Goal: Information Seeking & Learning: Learn about a topic

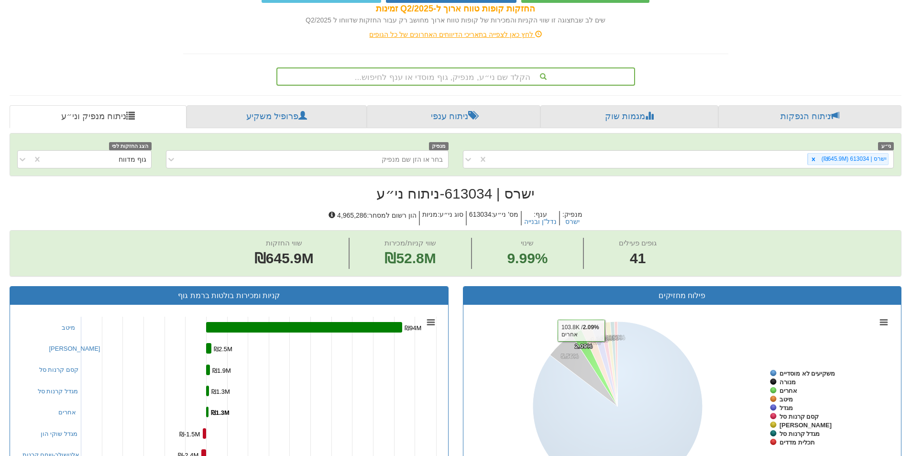
scroll to position [88, 0]
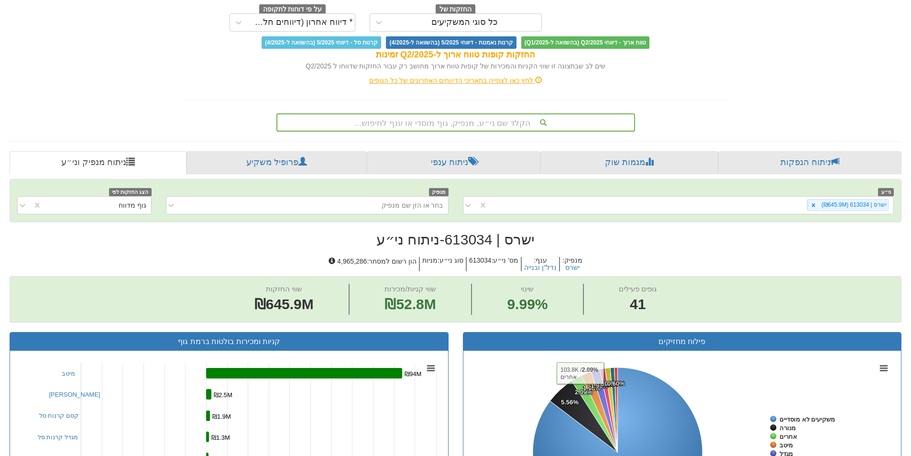
click at [527, 125] on div "הקלד שם ני״ע, מנפיק, גוף מוסדי או ענף לחיפוש..." at bounding box center [455, 122] width 357 height 16
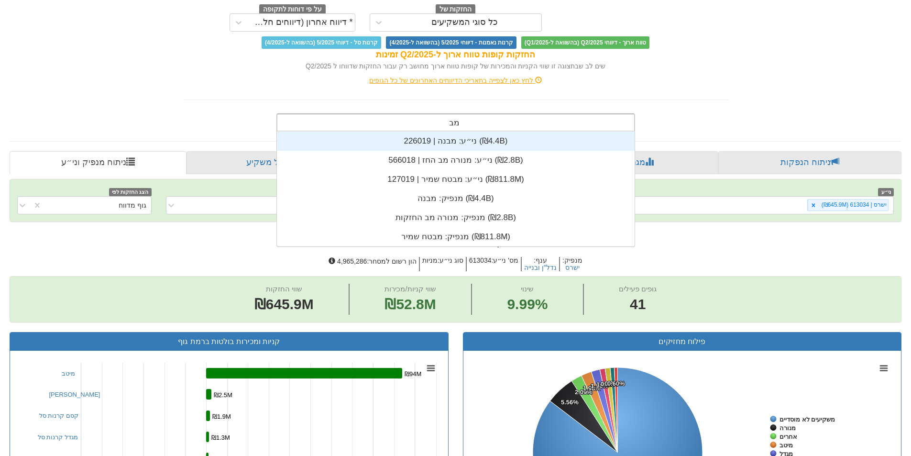
scroll to position [38, 0]
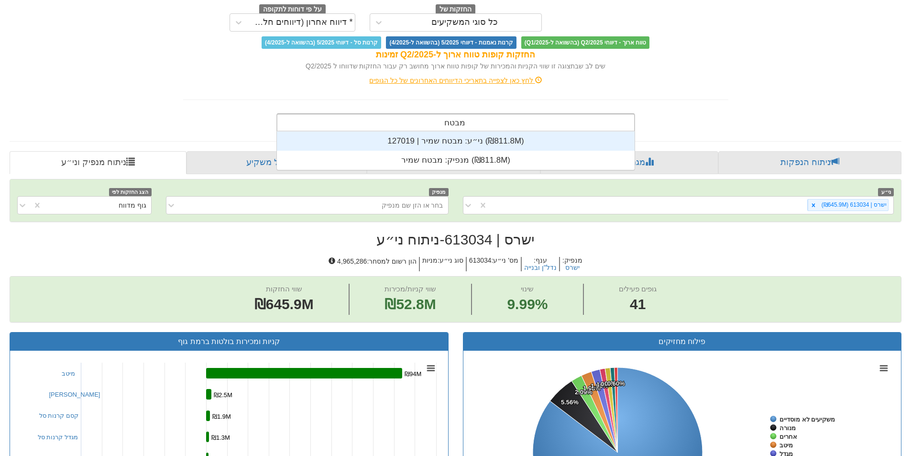
type input "מבטח ש"
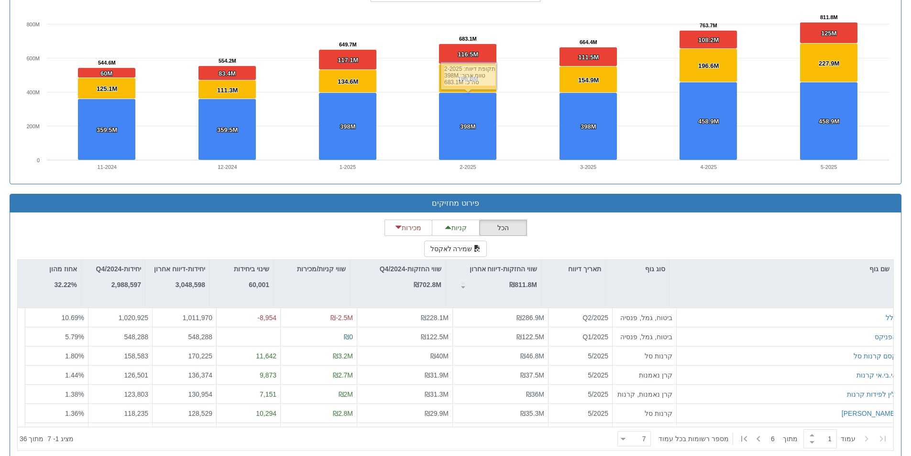
scroll to position [709, 0]
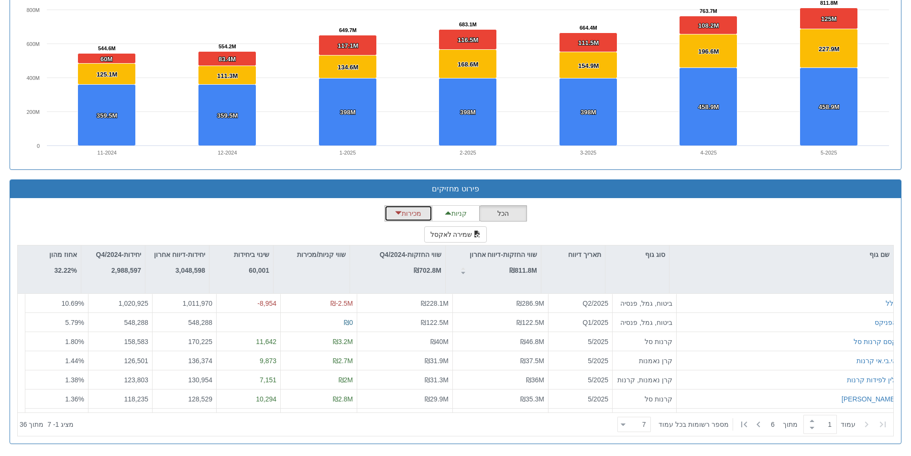
click at [415, 218] on button "מכירות" at bounding box center [409, 213] width 48 height 16
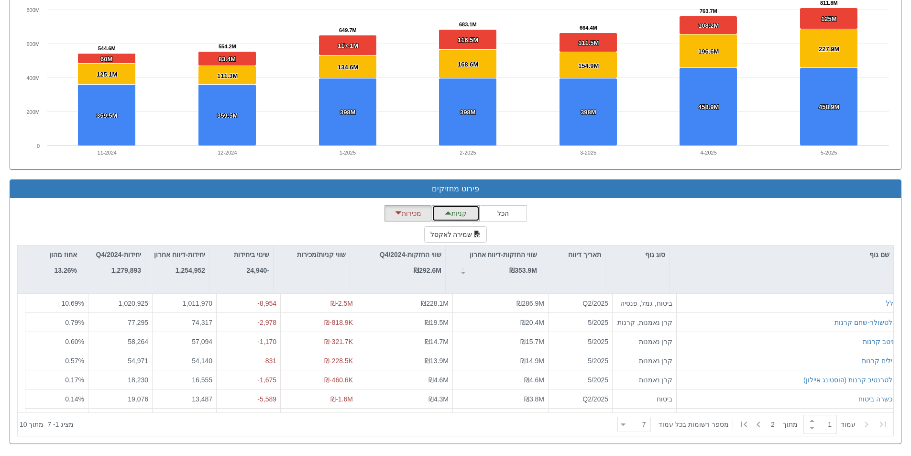
click at [464, 215] on button "קניות" at bounding box center [456, 213] width 48 height 16
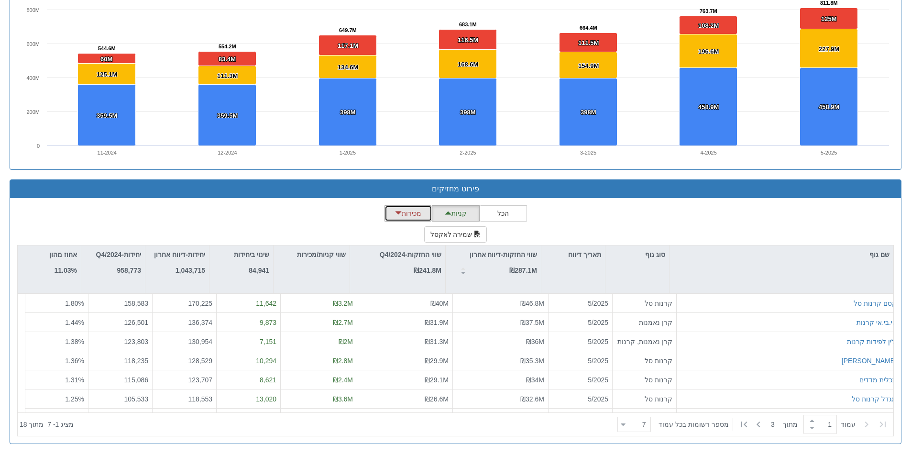
click at [423, 219] on button "מכירות" at bounding box center [409, 213] width 48 height 16
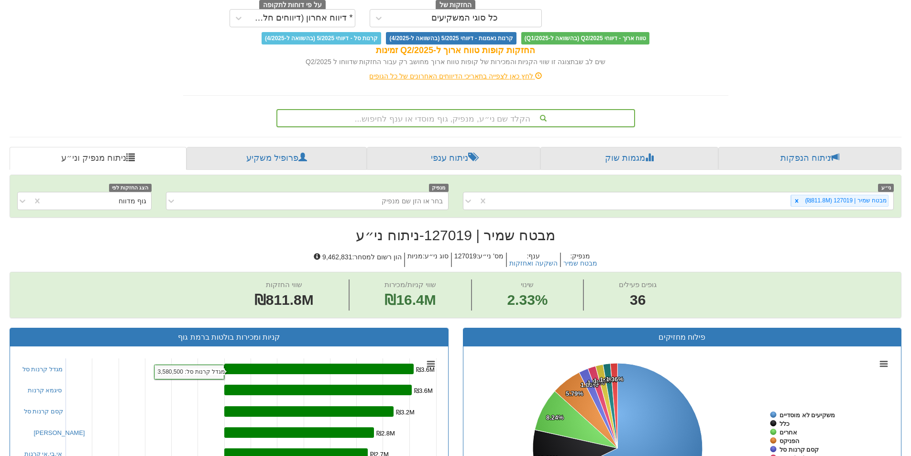
scroll to position [0, 0]
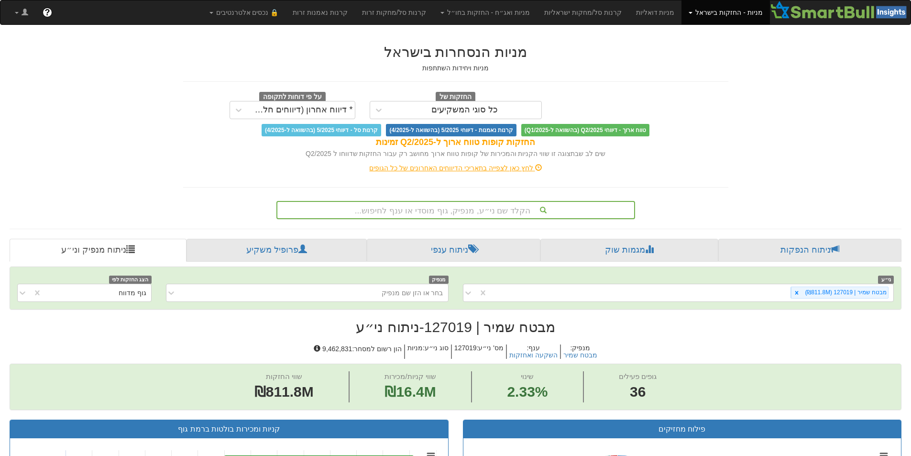
click at [494, 217] on div "הקלד שם ני״ע, מנפיק, גוף מוסדי או ענף לחיפוש..." at bounding box center [455, 210] width 359 height 18
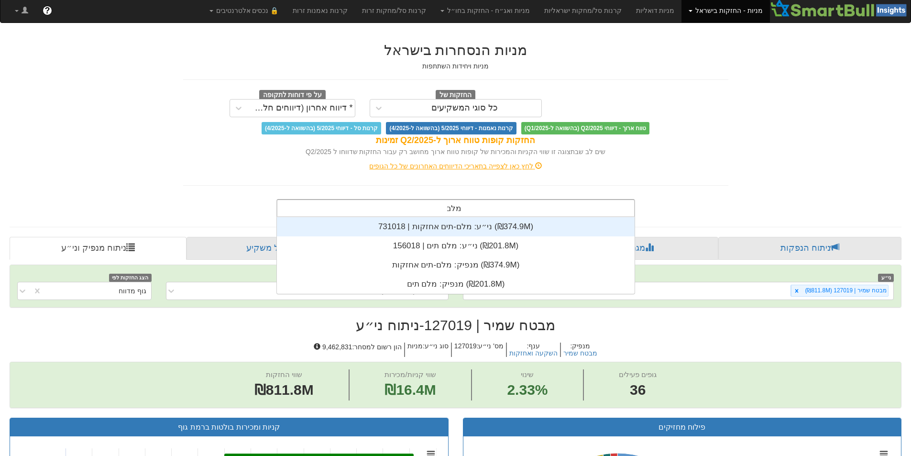
scroll to position [77, 0]
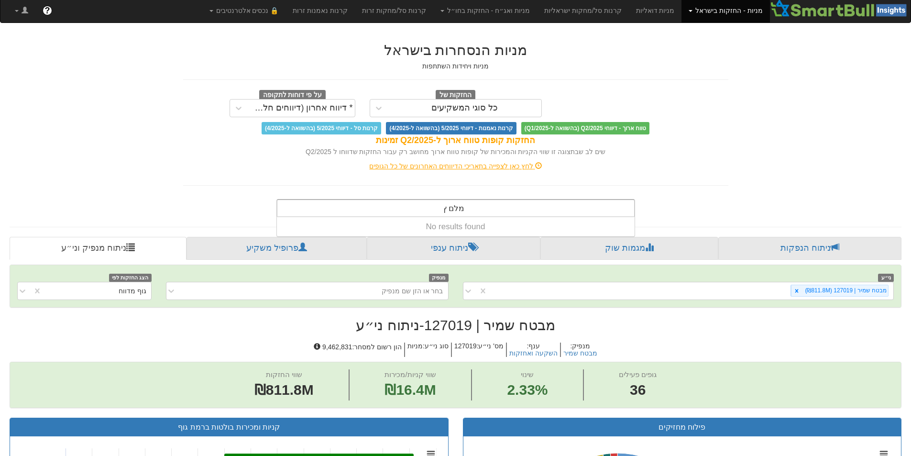
type input "מלם"
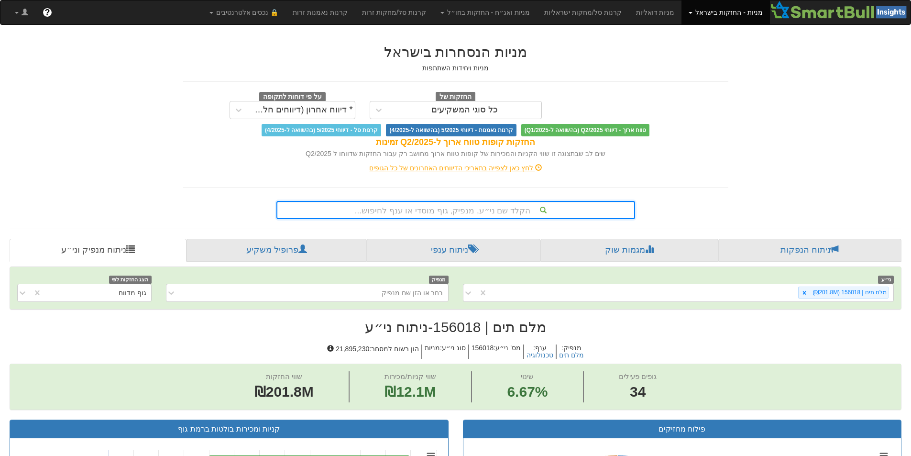
click at [532, 211] on div "הקלד שם ני״ע, מנפיק, גוף מוסדי או ענף לחיפוש..." at bounding box center [455, 210] width 357 height 16
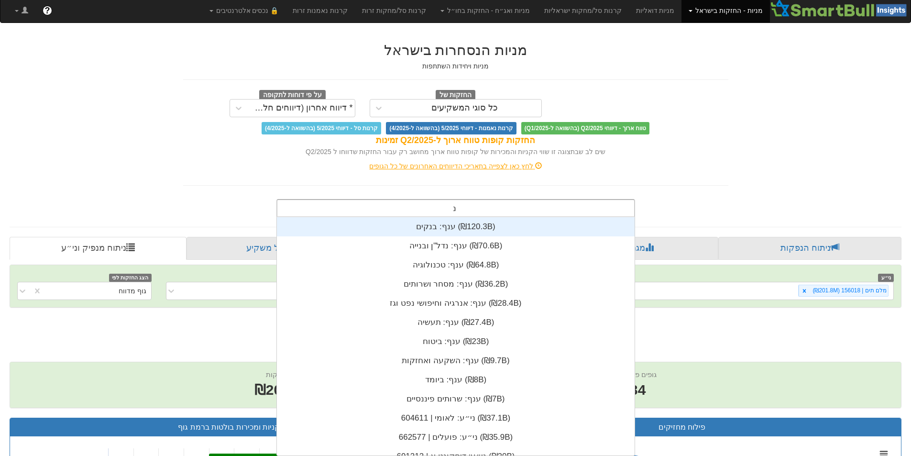
scroll to position [77, 0]
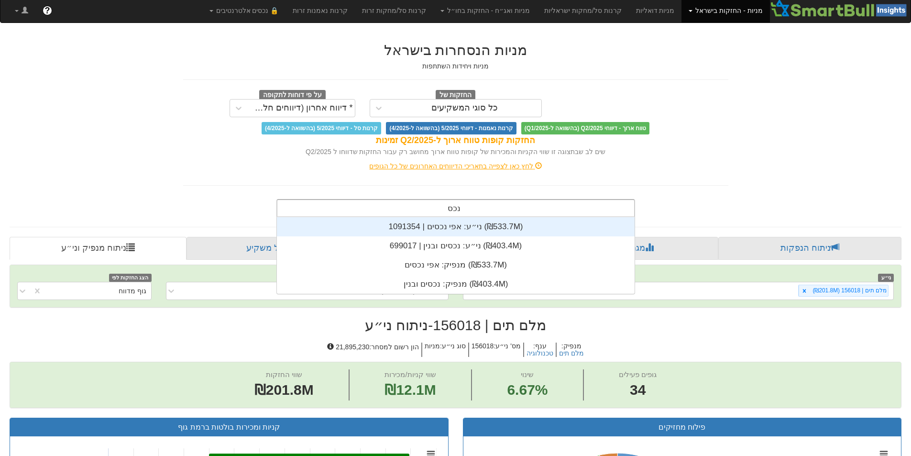
type input "נכסים"
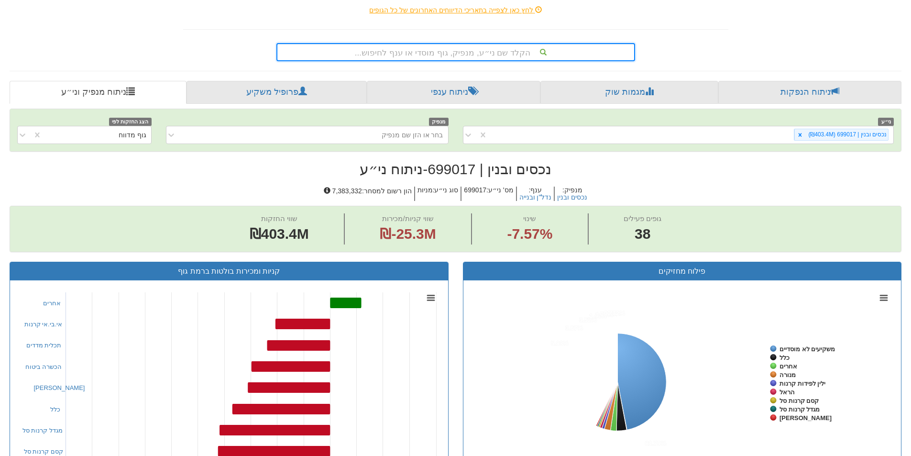
scroll to position [335, 0]
